Goal: Information Seeking & Learning: Learn about a topic

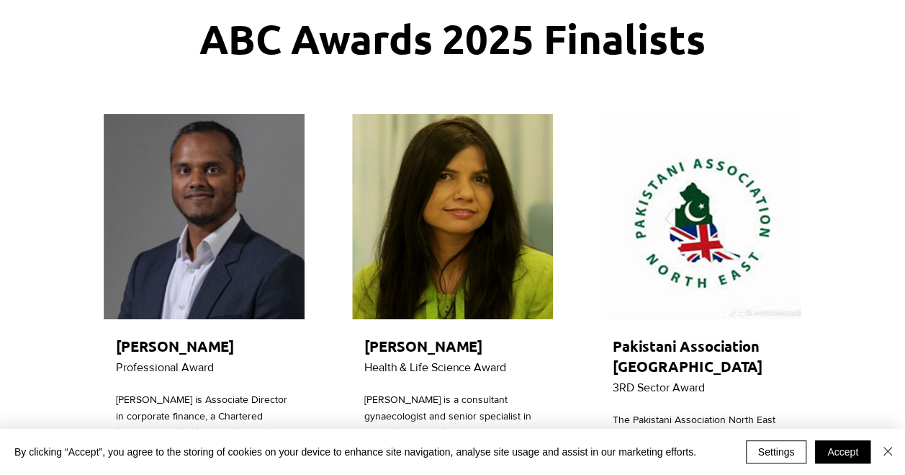
scroll to position [144, 0]
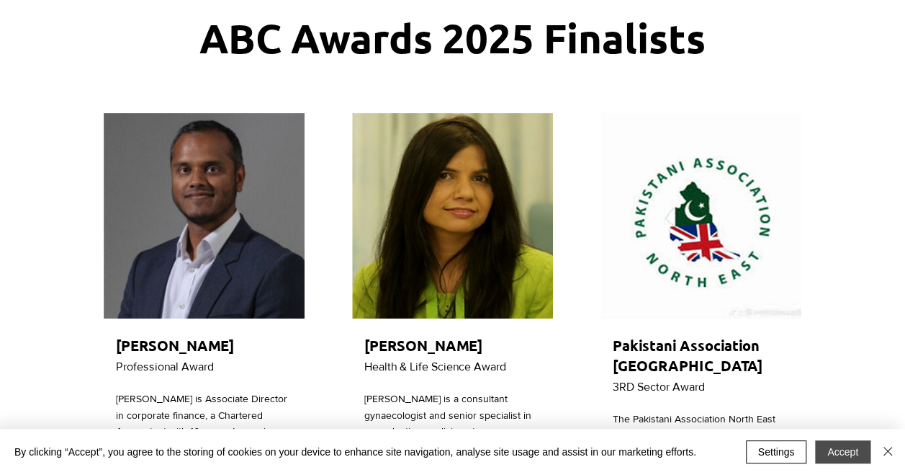
click at [841, 451] on button "Accept" at bounding box center [842, 451] width 55 height 23
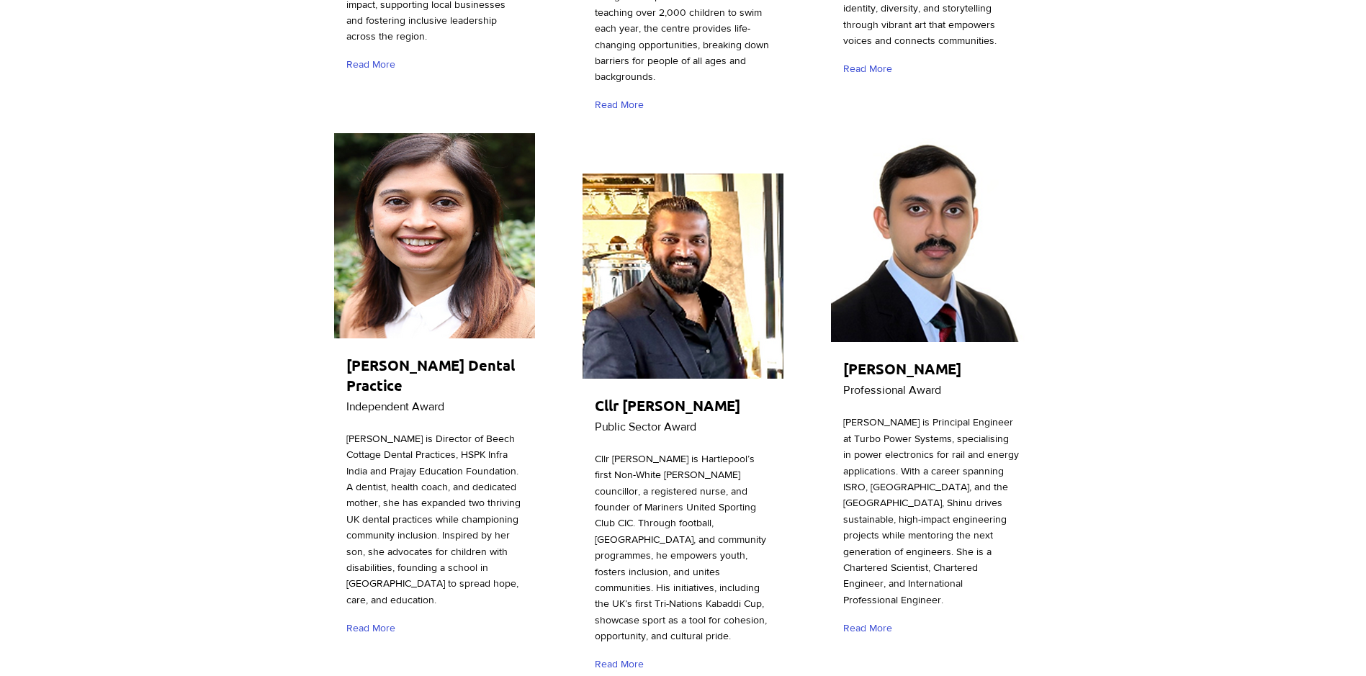
scroll to position [1224, 0]
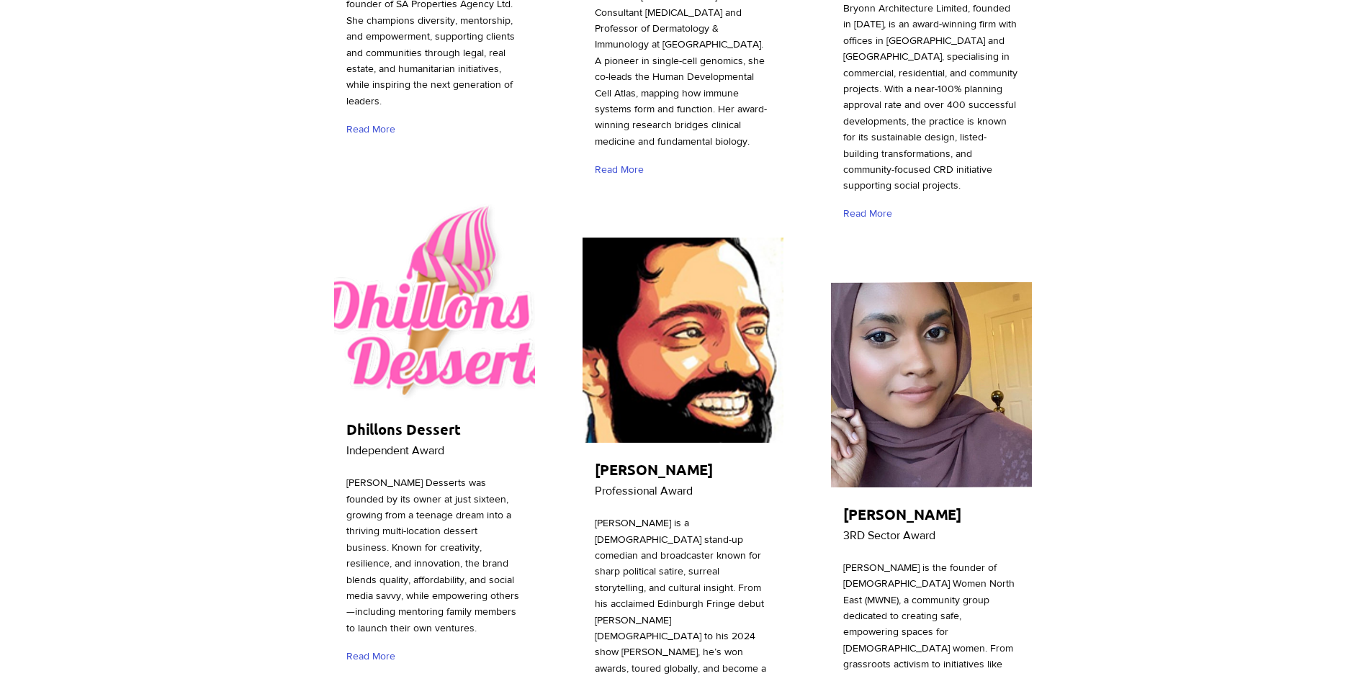
scroll to position [3024, 0]
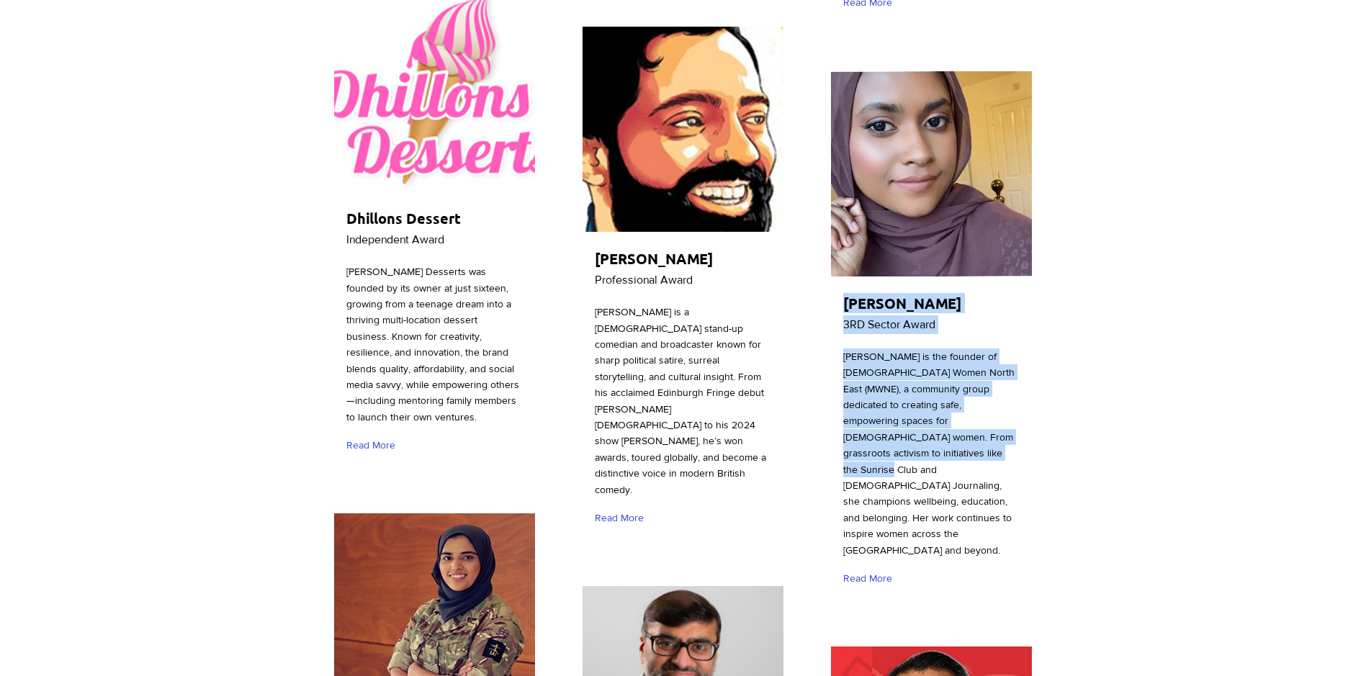
drag, startPoint x: 914, startPoint y: 385, endPoint x: 830, endPoint y: 384, distance: 85.0
click at [830, 384] on div "[PERSON_NAME] 3RD Sector Award [PERSON_NAME] is the founder of [DEMOGRAPHIC_DAT…" at bounding box center [931, 334] width 205 height 532
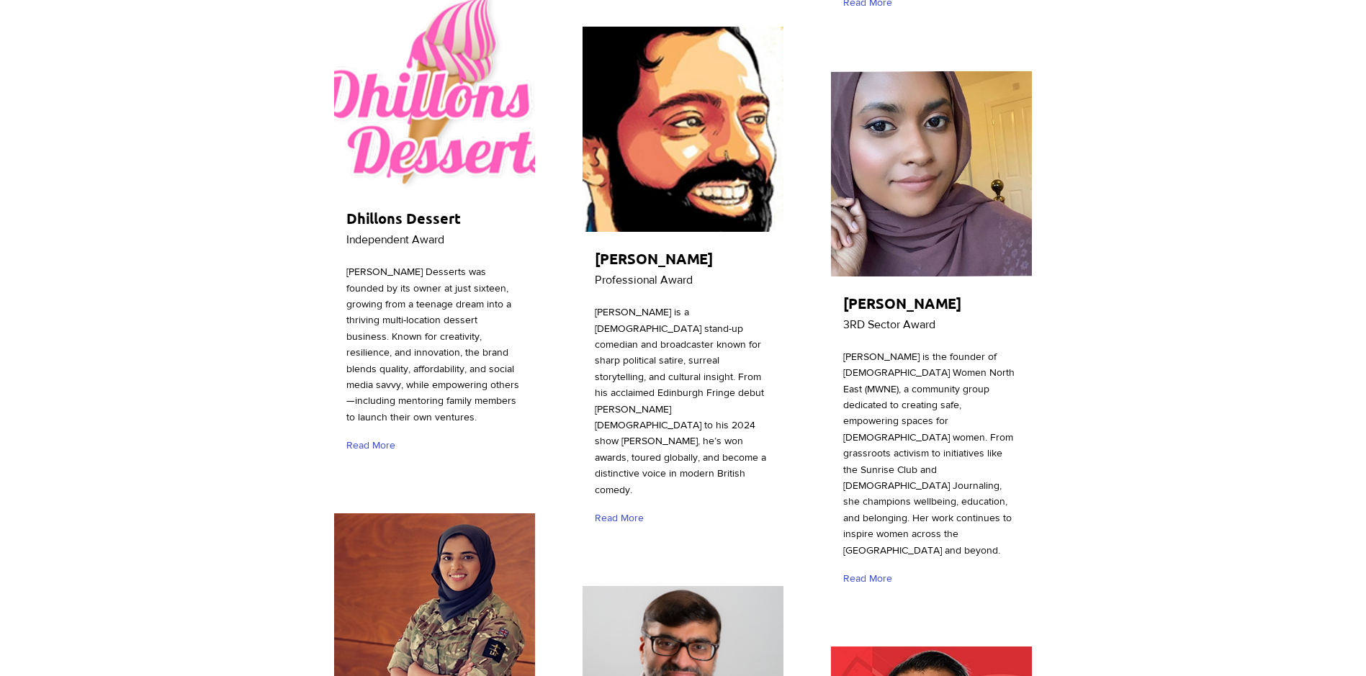
drag, startPoint x: 830, startPoint y: 384, endPoint x: 931, endPoint y: 442, distance: 117.1
click at [904, 442] on p "[PERSON_NAME] is the founder of [DEMOGRAPHIC_DATA] Women North East (MWNE), a c…" at bounding box center [931, 454] width 176 height 210
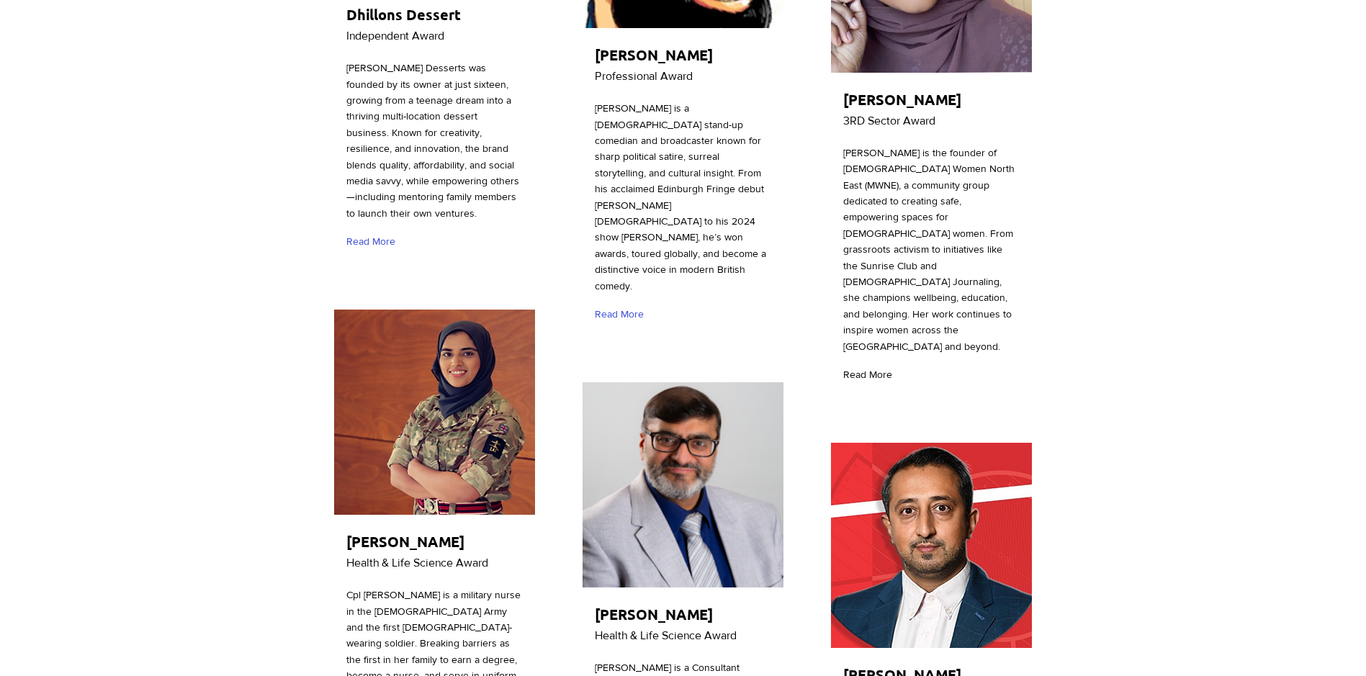
scroll to position [3096, 0]
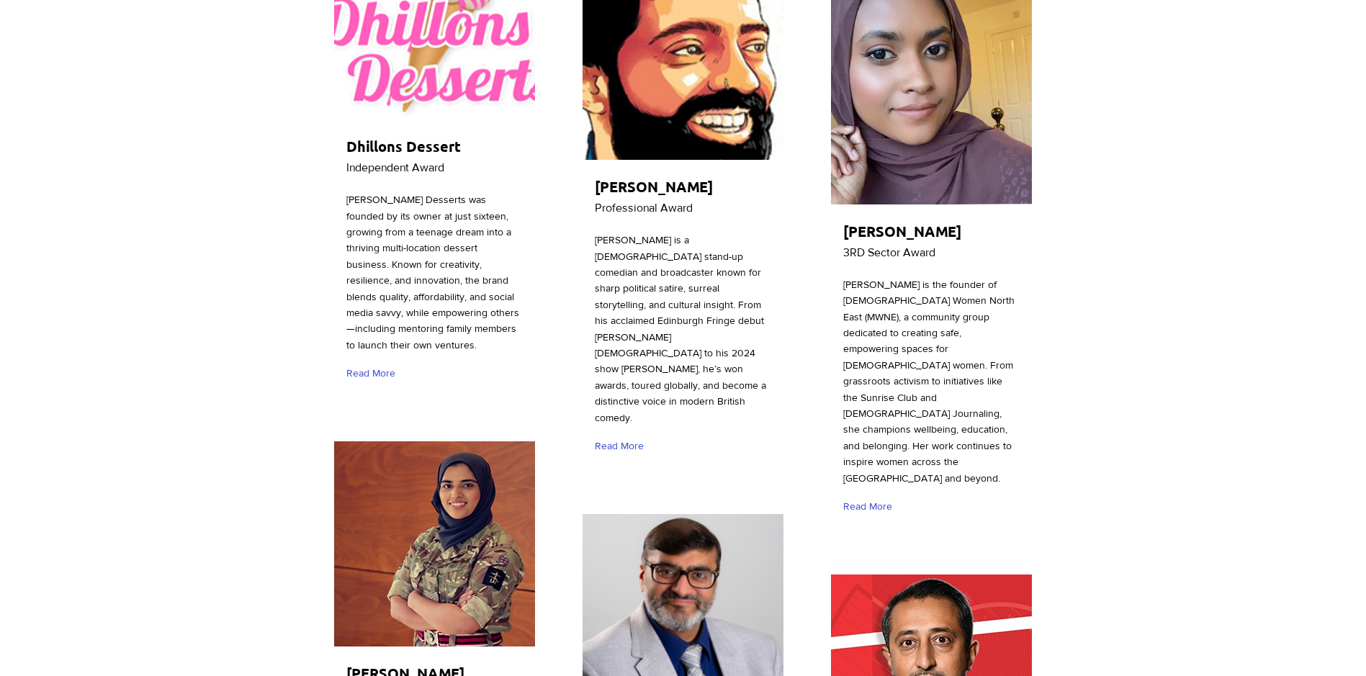
click at [904, 331] on span "[PERSON_NAME] is the founder of [DEMOGRAPHIC_DATA] Women North East (MWNE), a c…" at bounding box center [928, 381] width 171 height 205
drag, startPoint x: 917, startPoint y: 314, endPoint x: 853, endPoint y: 310, distance: 64.2
click at [853, 310] on span "[PERSON_NAME] is the founder of [DEMOGRAPHIC_DATA] Women North East (MWNE), a c…" at bounding box center [928, 381] width 171 height 205
drag, startPoint x: 853, startPoint y: 310, endPoint x: 962, endPoint y: 401, distance: 142.6
click at [904, 401] on div "main content" at bounding box center [931, 262] width 205 height 532
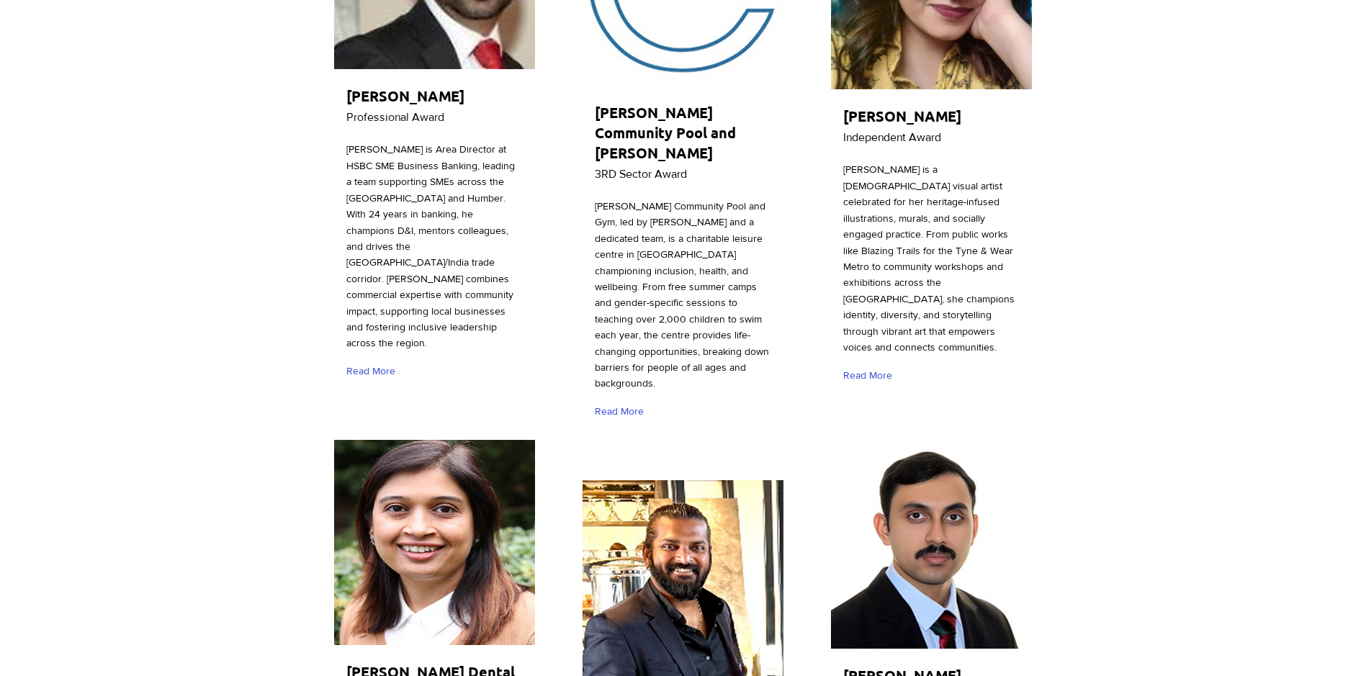
scroll to position [0, 0]
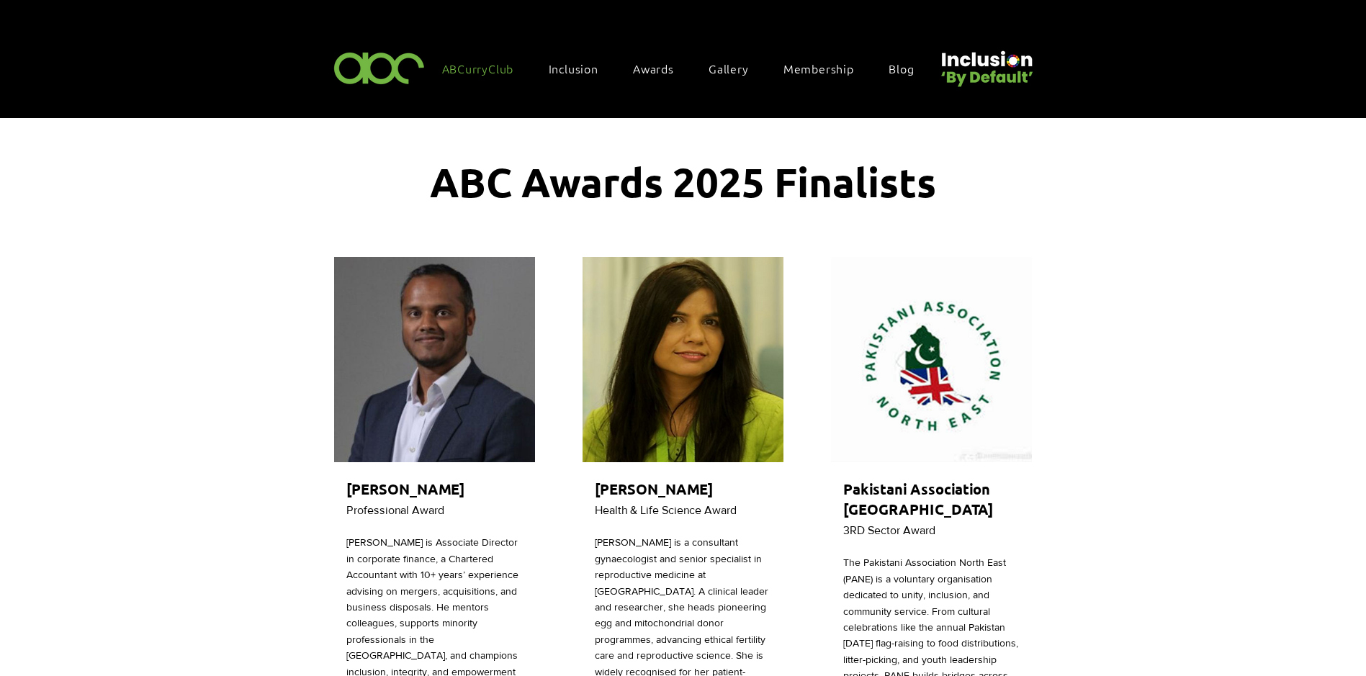
click at [488, 60] on span "ABCurryClub" at bounding box center [478, 68] width 72 height 16
